Goal: Communication & Community: Answer question/provide support

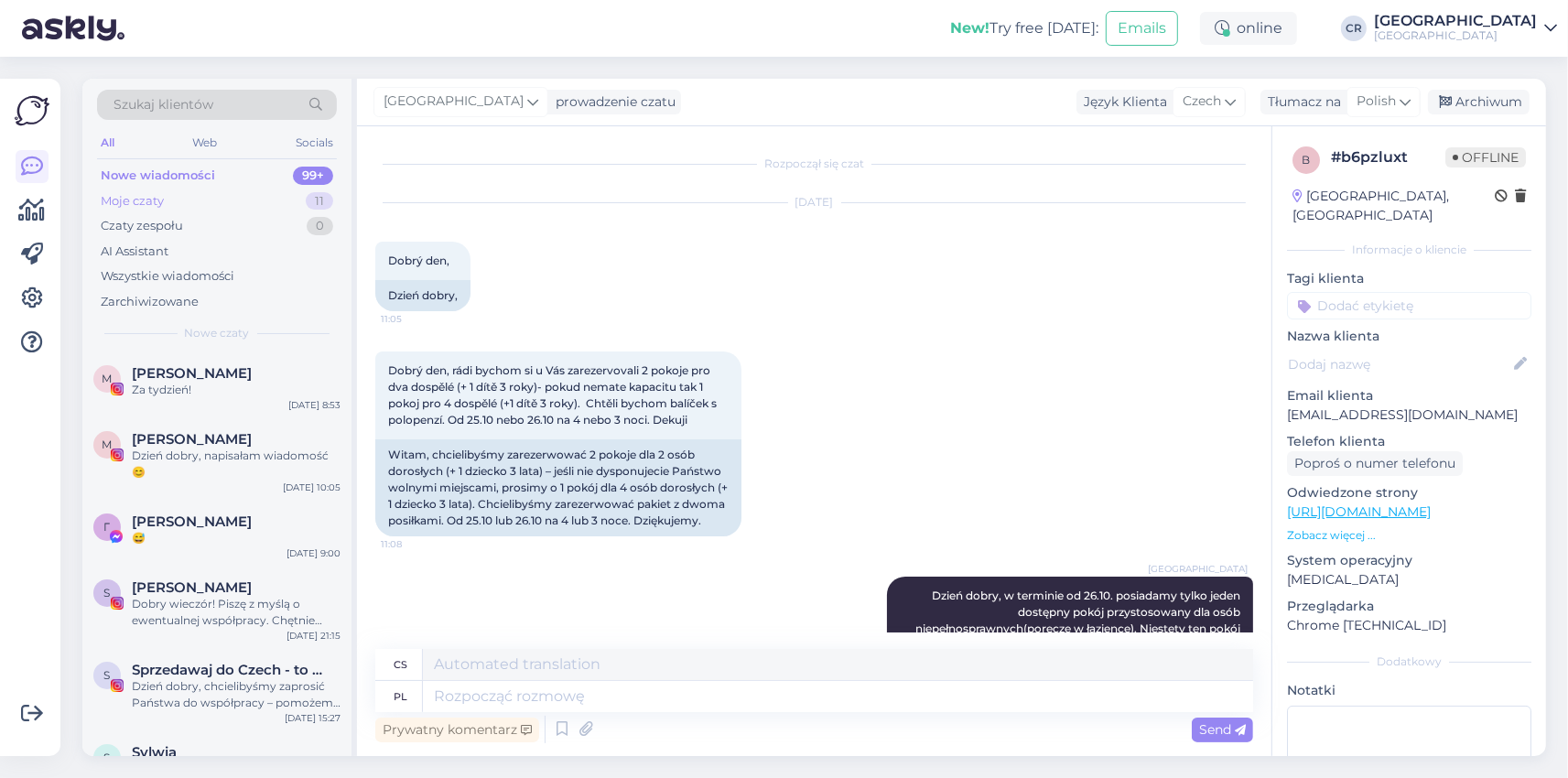
scroll to position [164, 0]
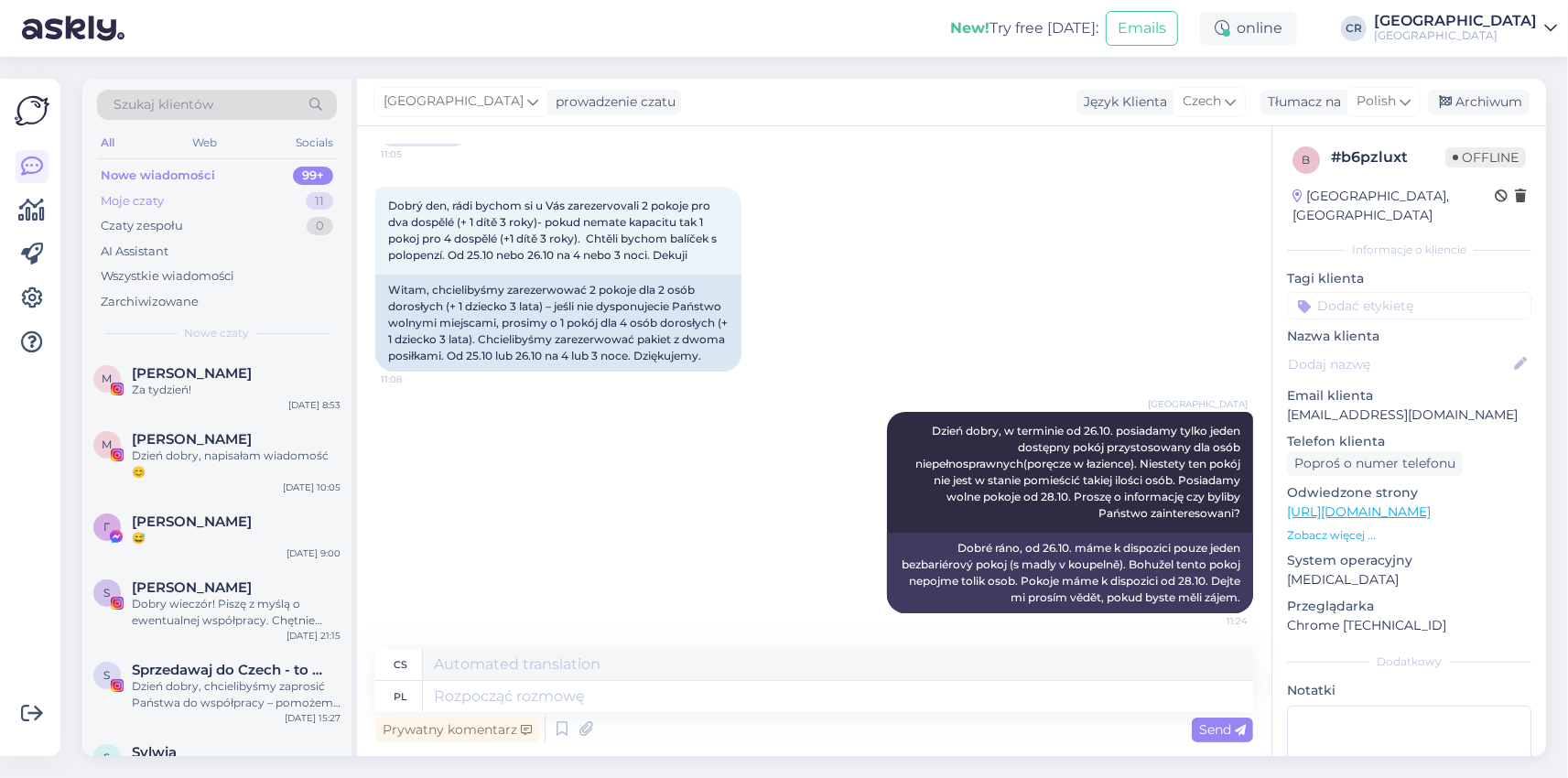
click at [147, 198] on div "Moje czaty" at bounding box center [132, 201] width 63 height 18
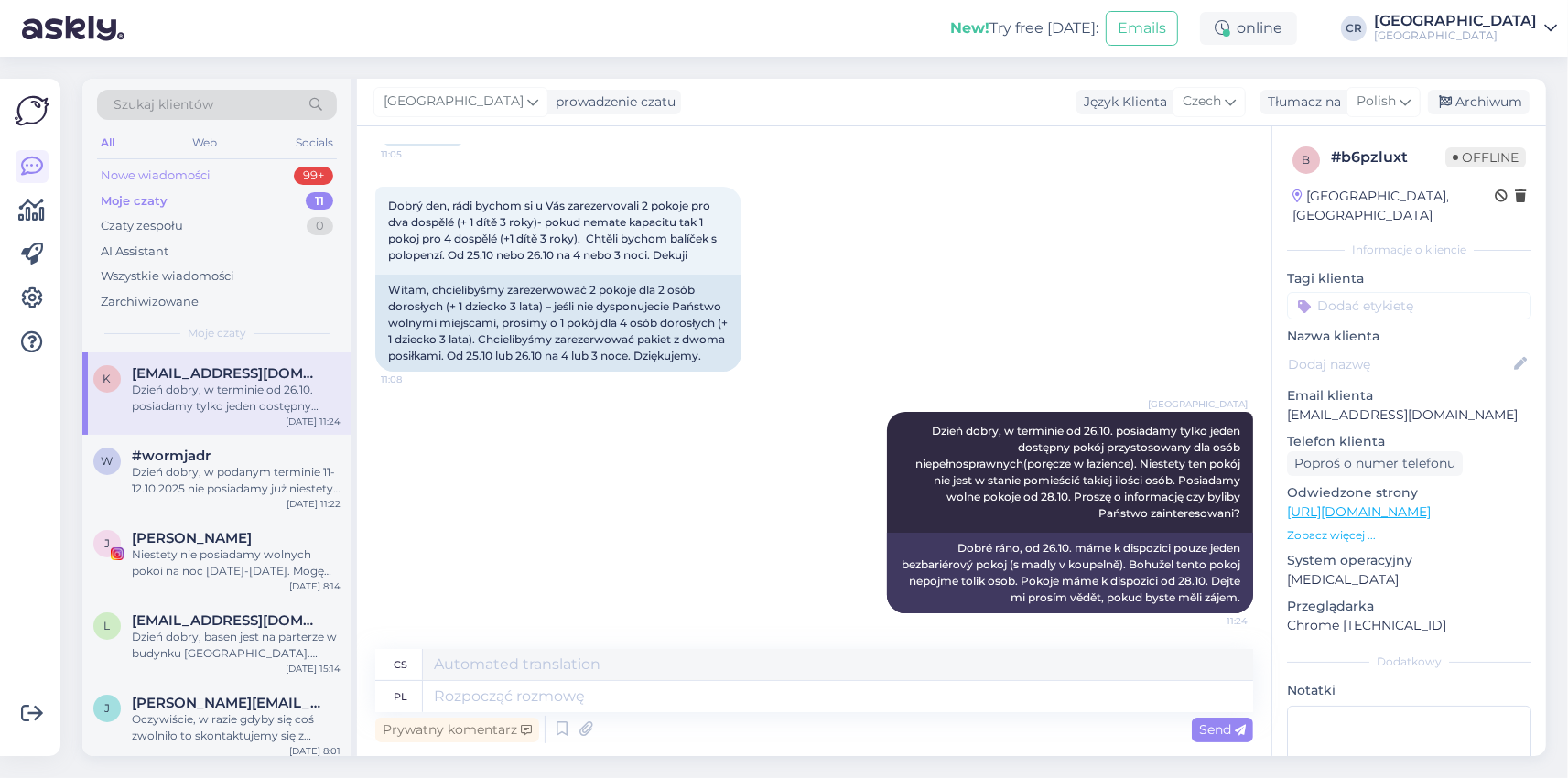
click at [155, 179] on div "Nowe wiadomości" at bounding box center [155, 176] width 110 height 18
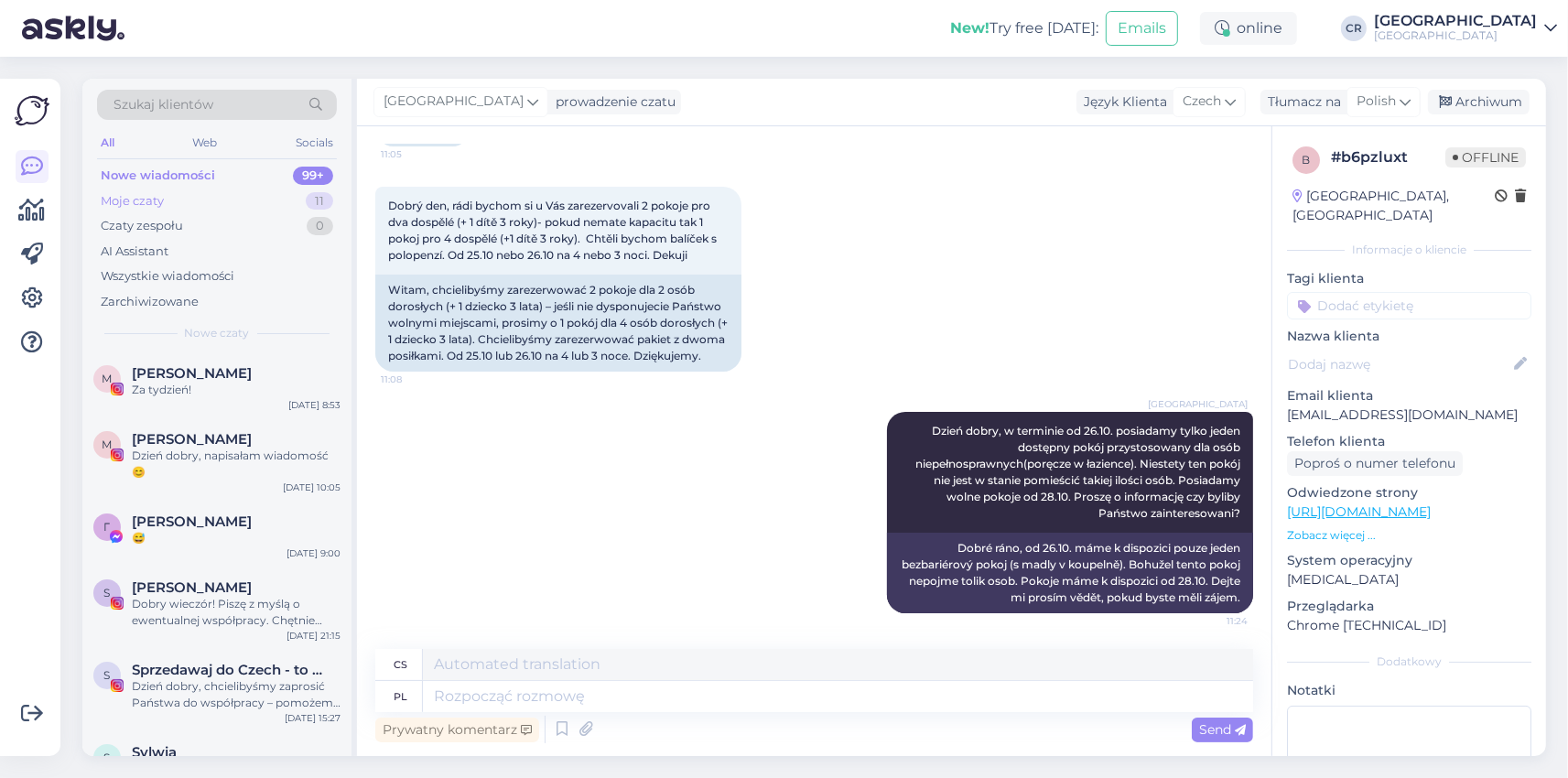
click at [145, 199] on div "Moje czaty" at bounding box center [132, 201] width 63 height 18
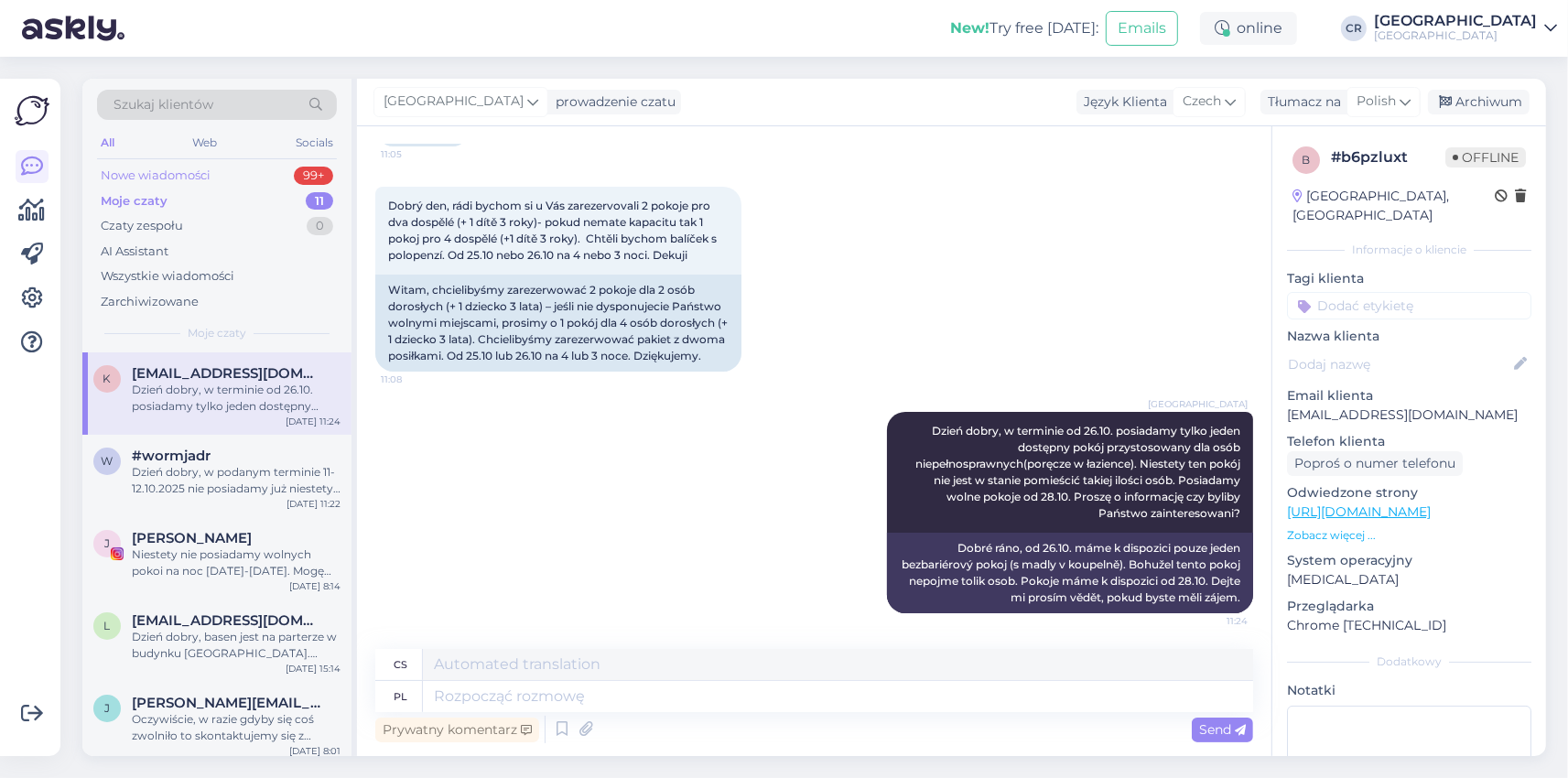
click at [157, 171] on div "Nowe wiadomości" at bounding box center [155, 176] width 110 height 18
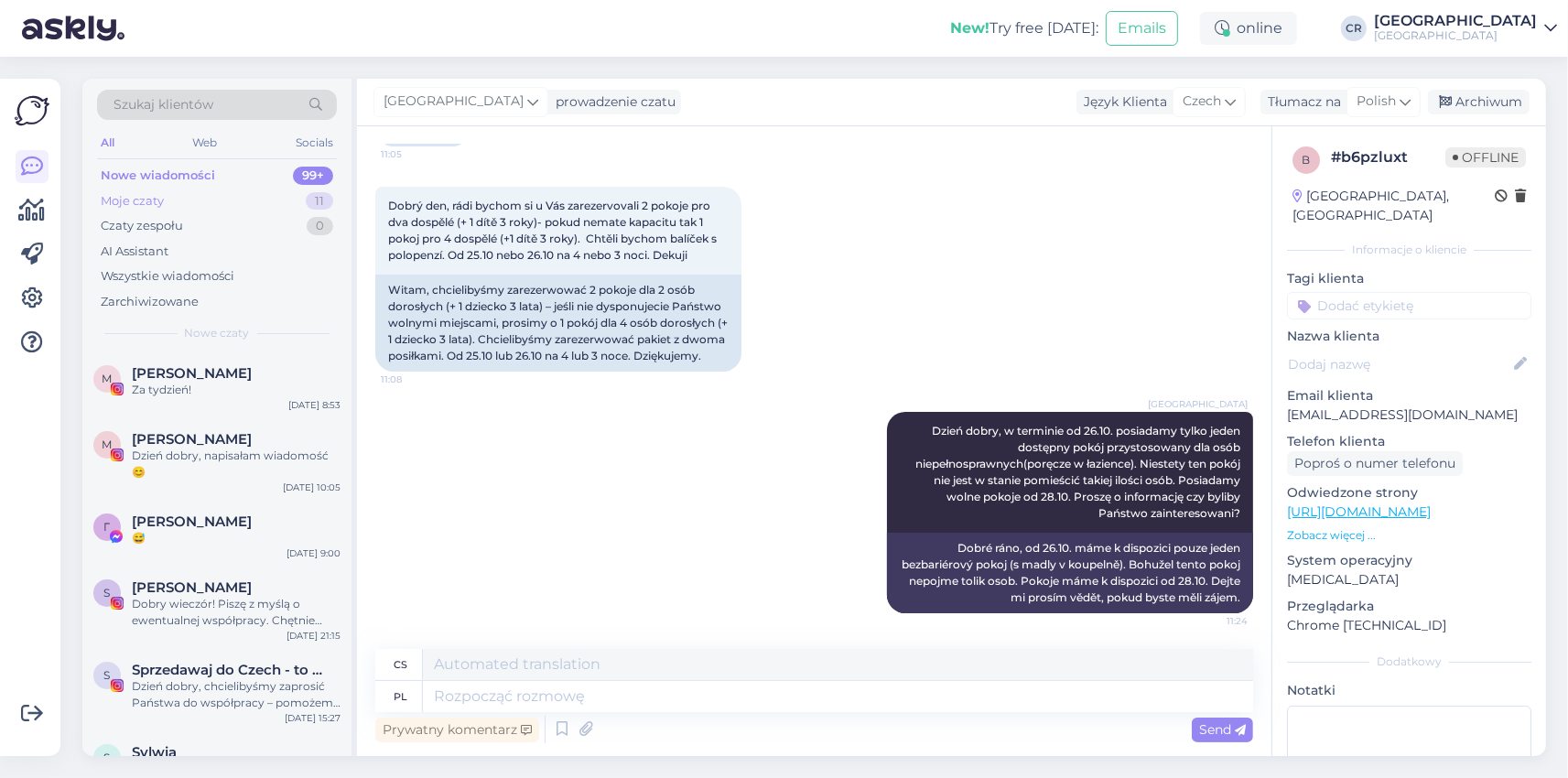
click at [145, 197] on div "Moje czaty" at bounding box center [132, 201] width 63 height 18
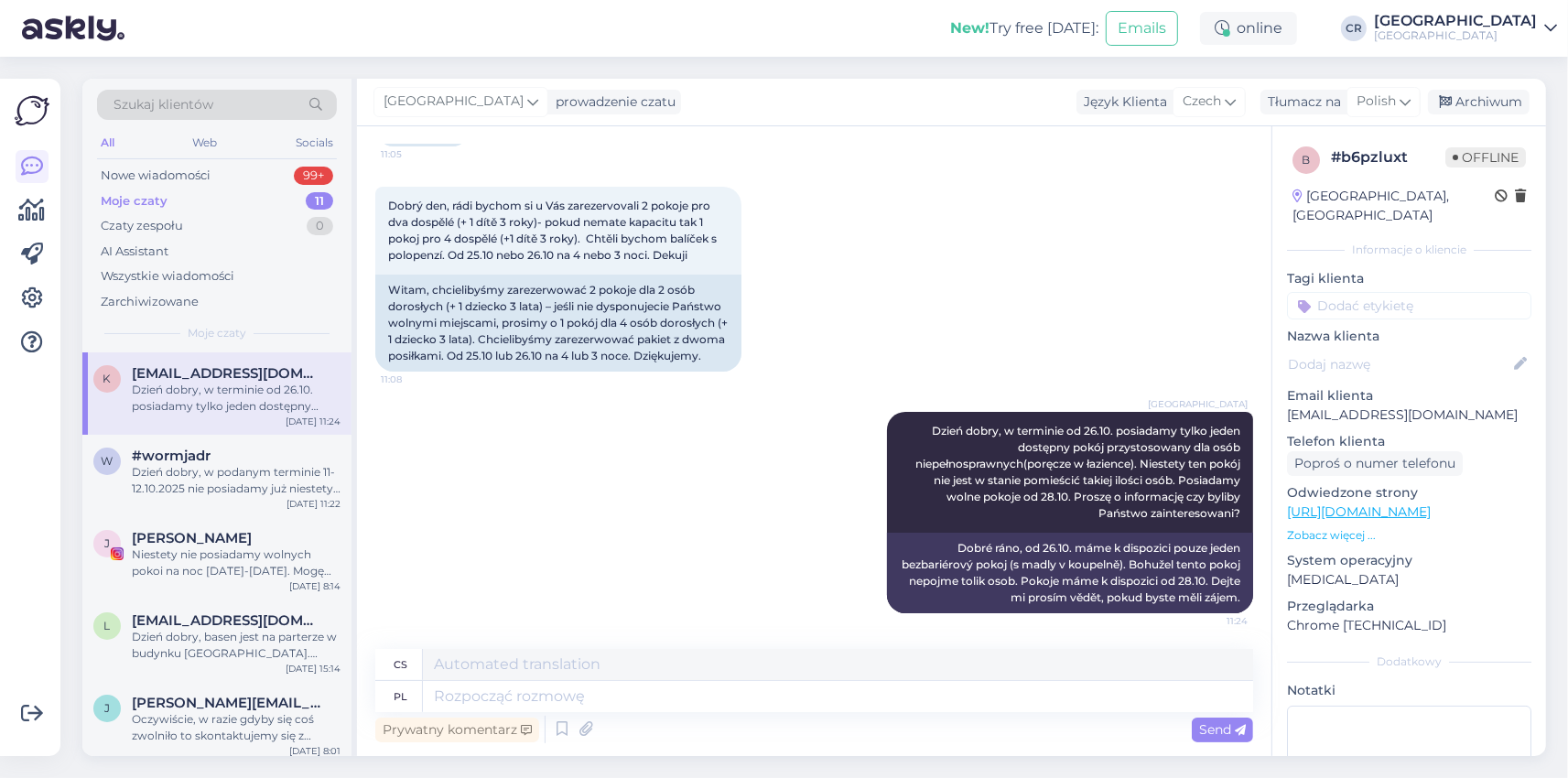
click at [221, 392] on div "Dzień dobry, w terminie od 26.10. posiadamy tylko jeden dostępny pokój przystos…" at bounding box center [237, 398] width 209 height 33
click at [140, 176] on div "Nowe wiadomości" at bounding box center [155, 176] width 110 height 18
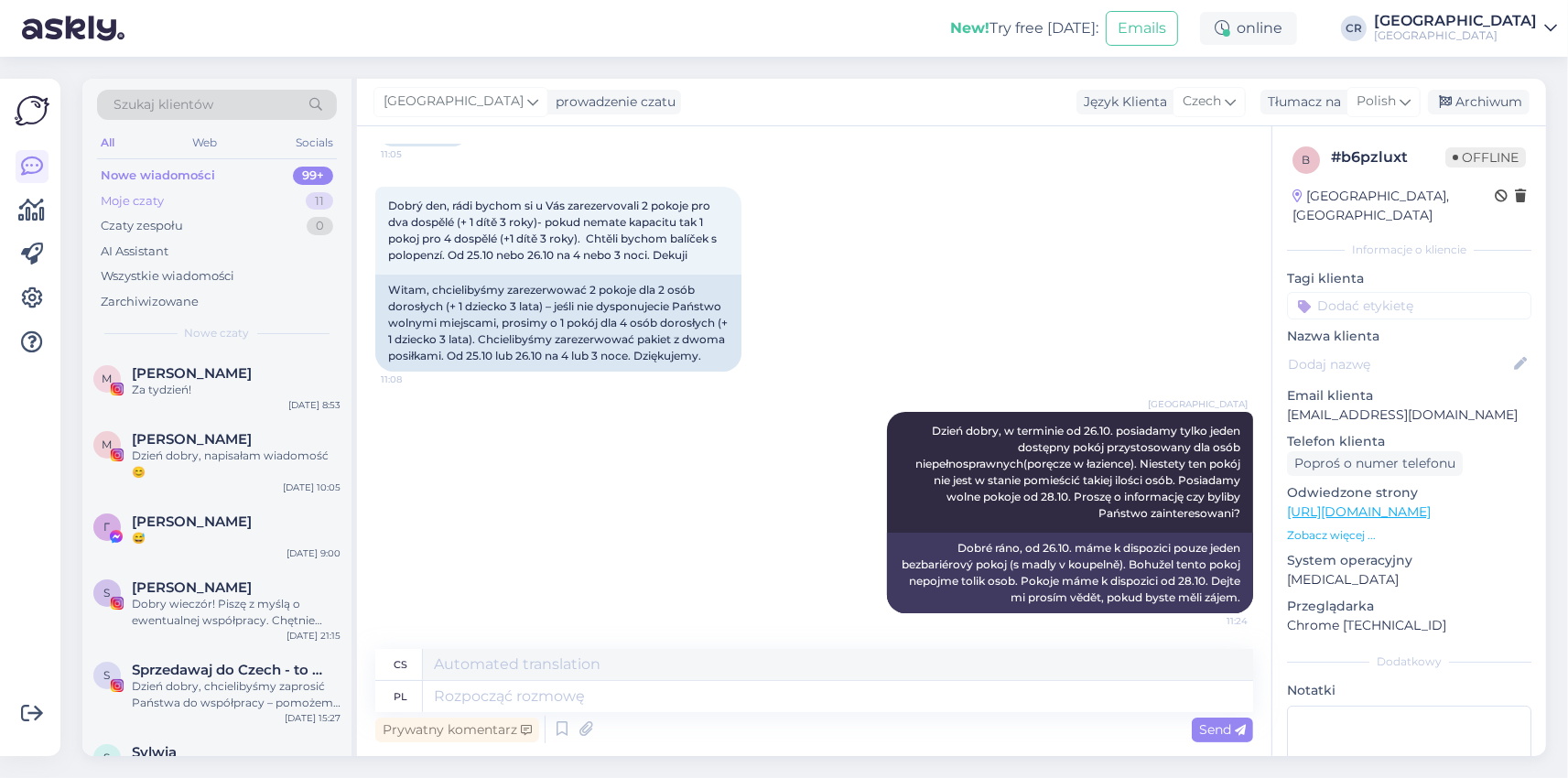
click at [140, 201] on div "Moje czaty" at bounding box center [132, 201] width 63 height 18
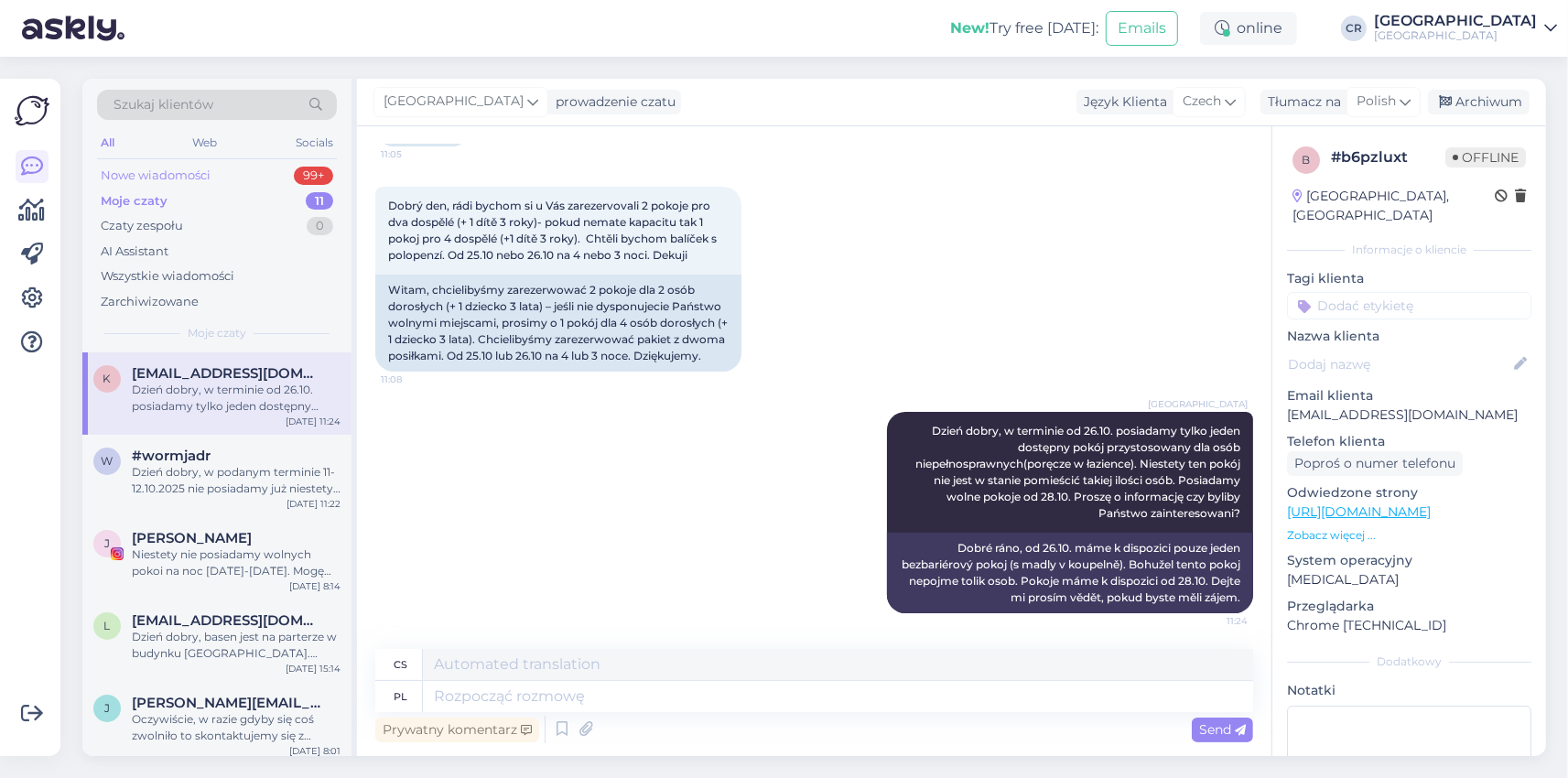
click at [144, 176] on div "Nowe wiadomości" at bounding box center [155, 176] width 110 height 18
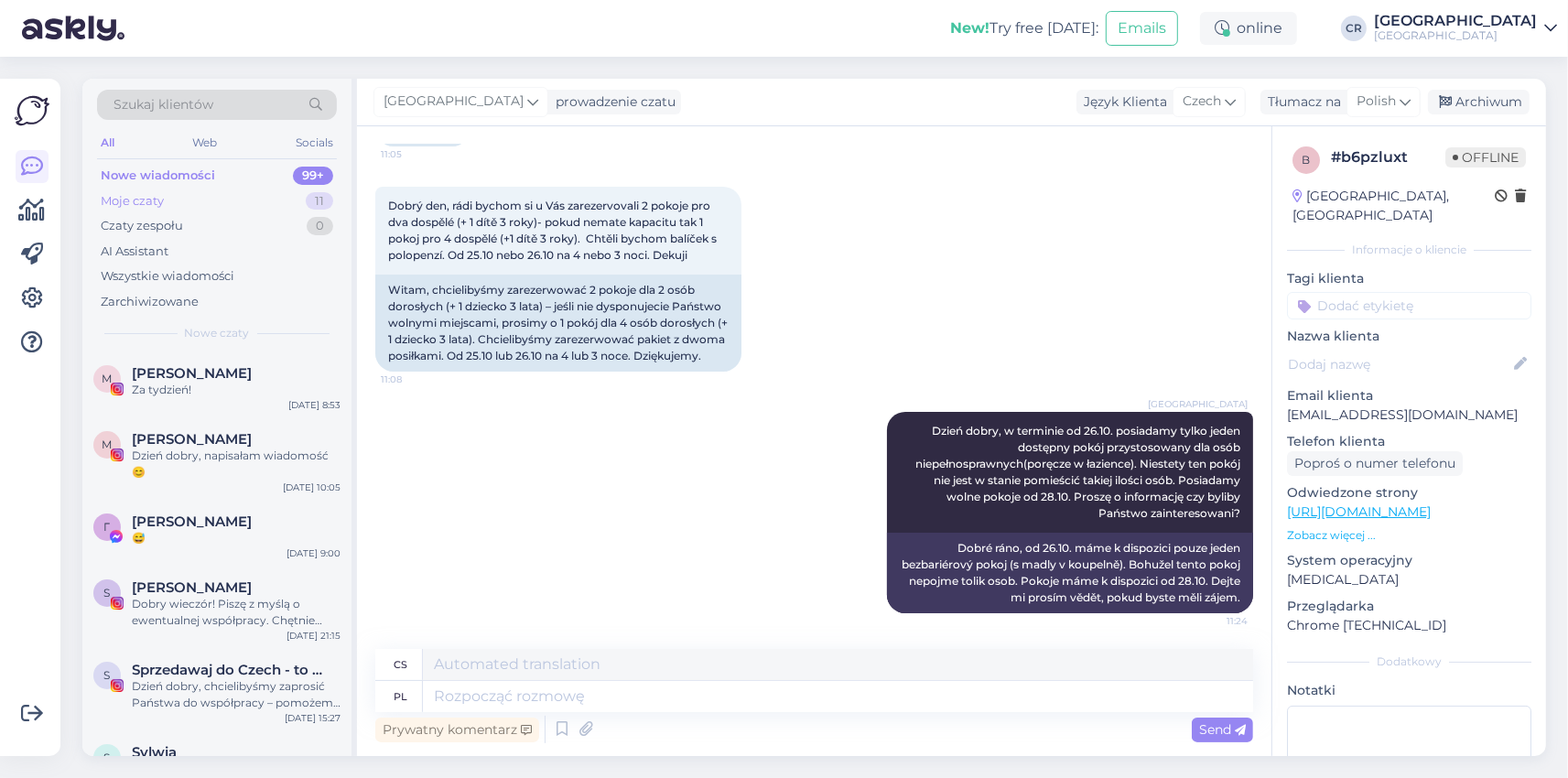
click at [139, 201] on div "Moje czaty" at bounding box center [132, 201] width 63 height 18
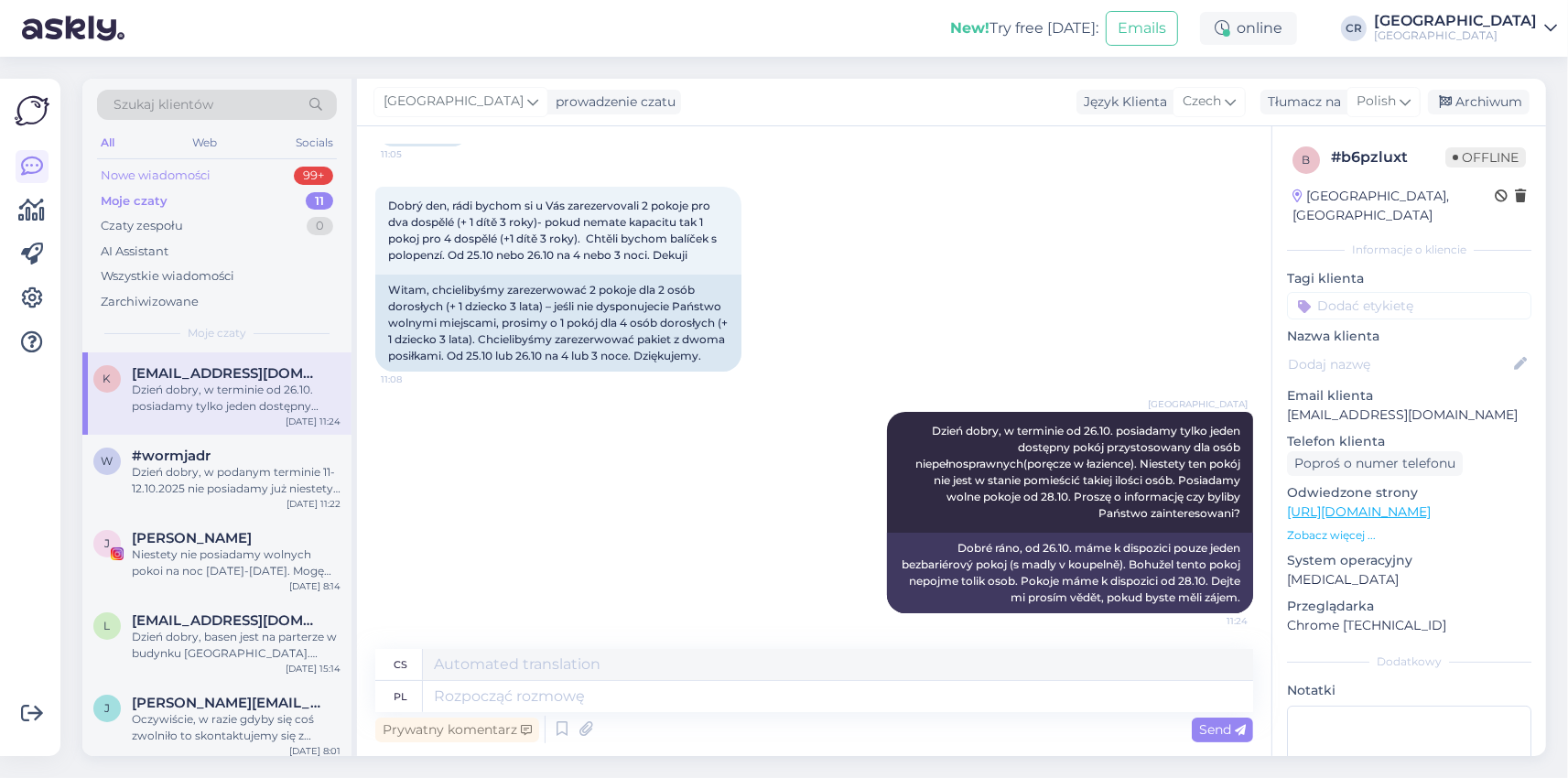
click at [155, 172] on div "Nowe wiadomości" at bounding box center [155, 176] width 110 height 18
